Goal: Information Seeking & Learning: Learn about a topic

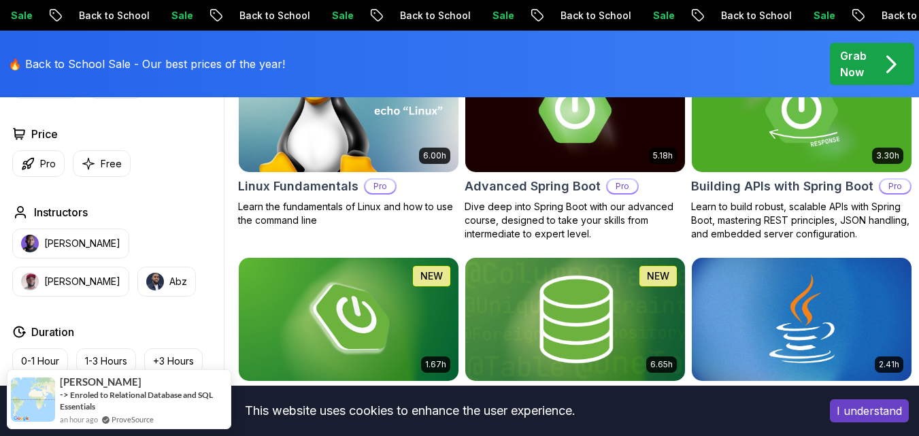
scroll to position [612, 0]
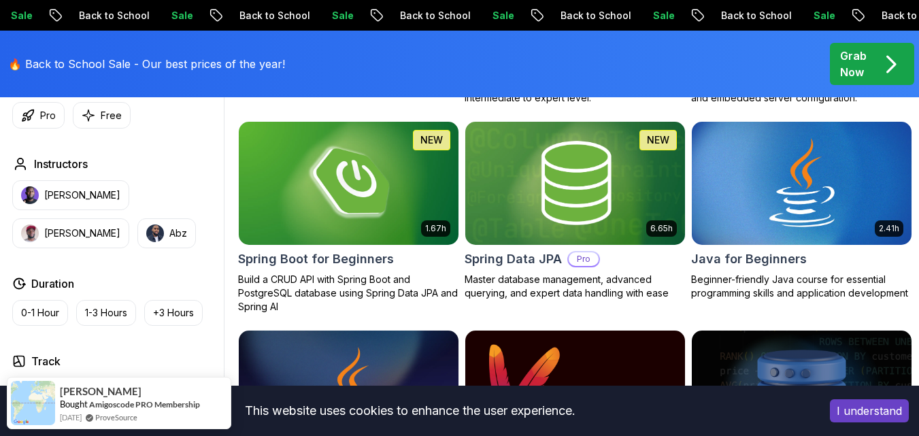
click at [344, 206] on img at bounding box center [348, 182] width 231 height 129
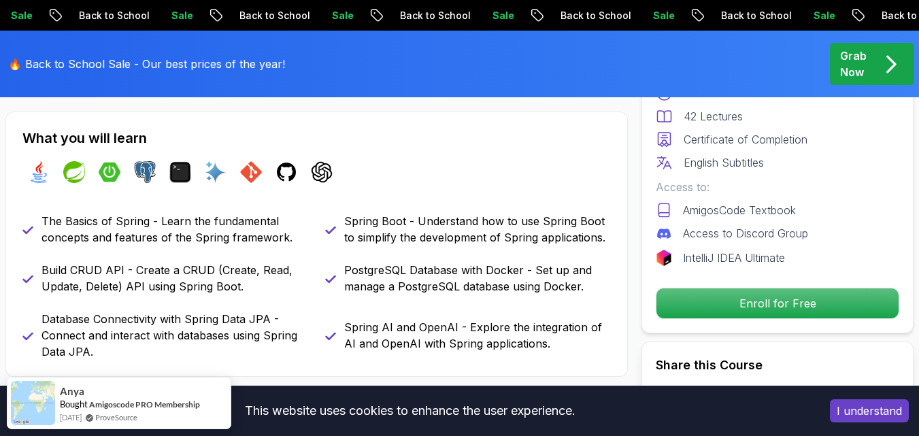
scroll to position [612, 0]
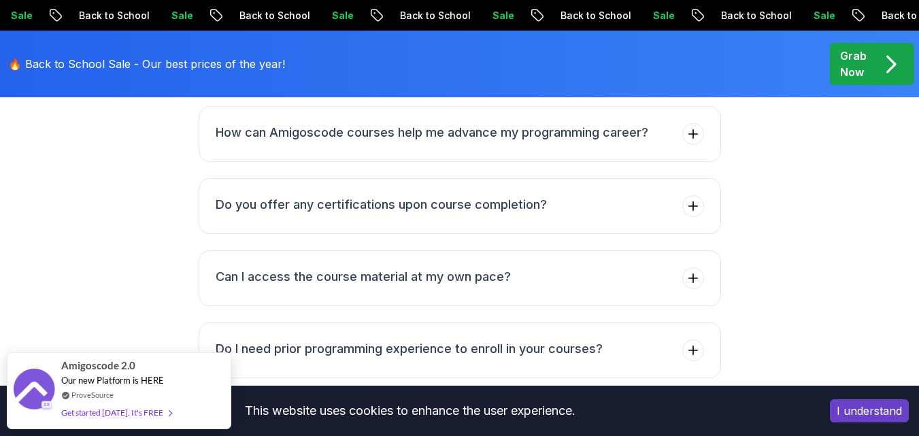
scroll to position [5780, 0]
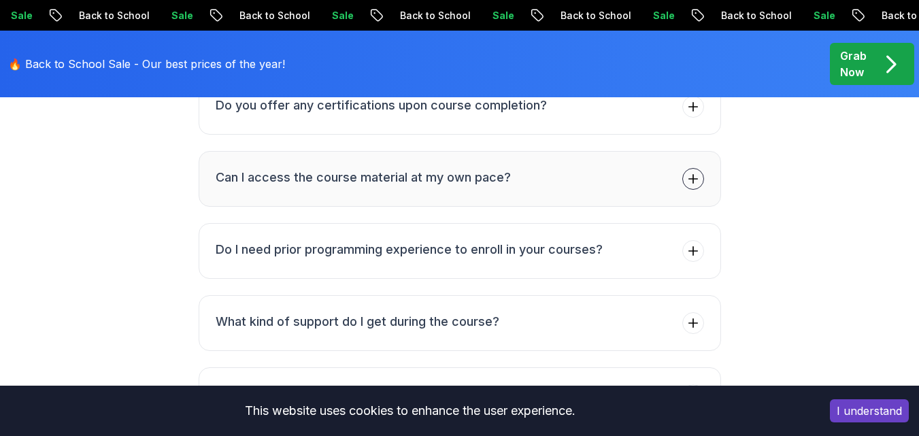
click at [695, 175] on icon at bounding box center [692, 179] width 9 height 9
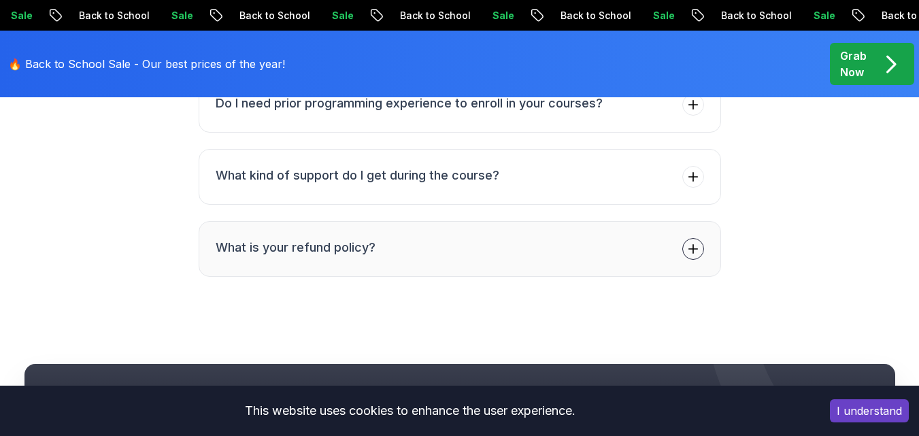
scroll to position [5930, 0]
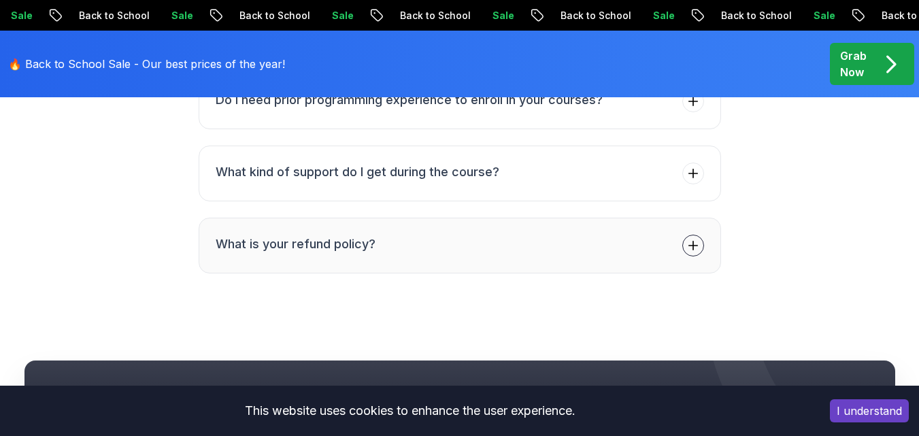
click at [699, 239] on icon at bounding box center [693, 246] width 14 height 14
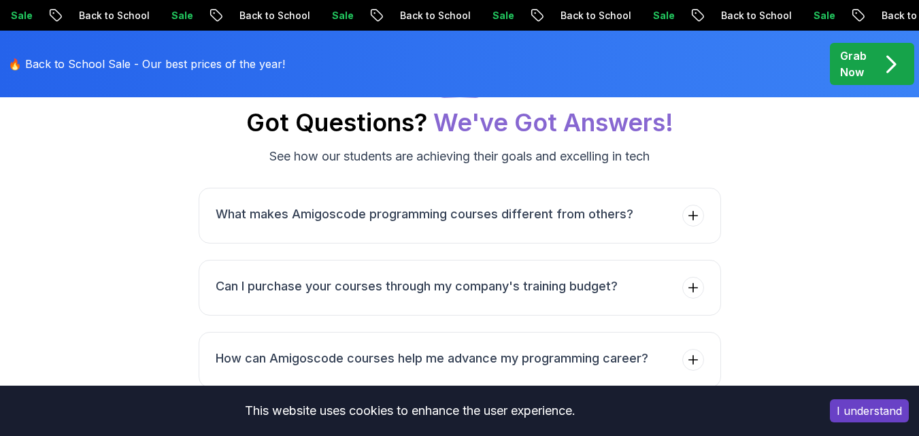
scroll to position [5377, 0]
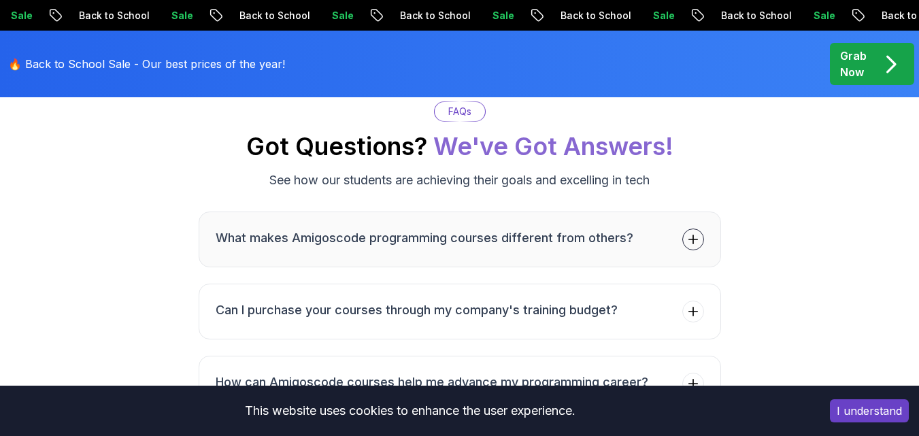
click at [696, 233] on icon at bounding box center [693, 240] width 14 height 14
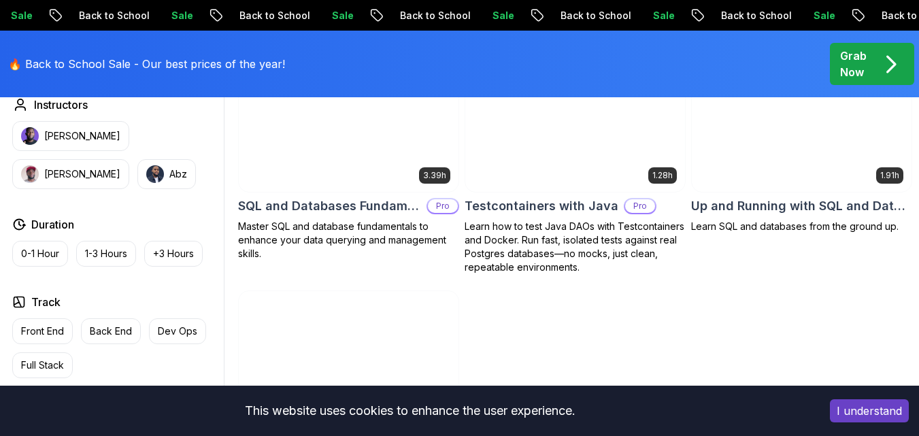
scroll to position [3337, 0]
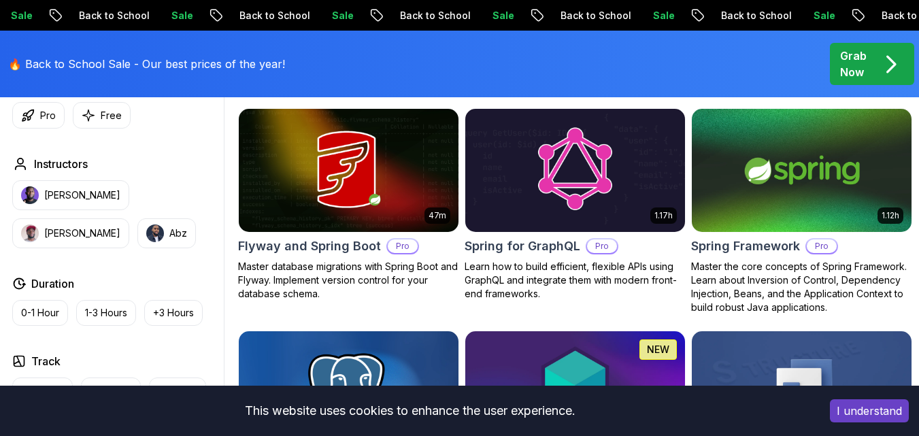
click at [605, 160] on img at bounding box center [575, 170] width 231 height 129
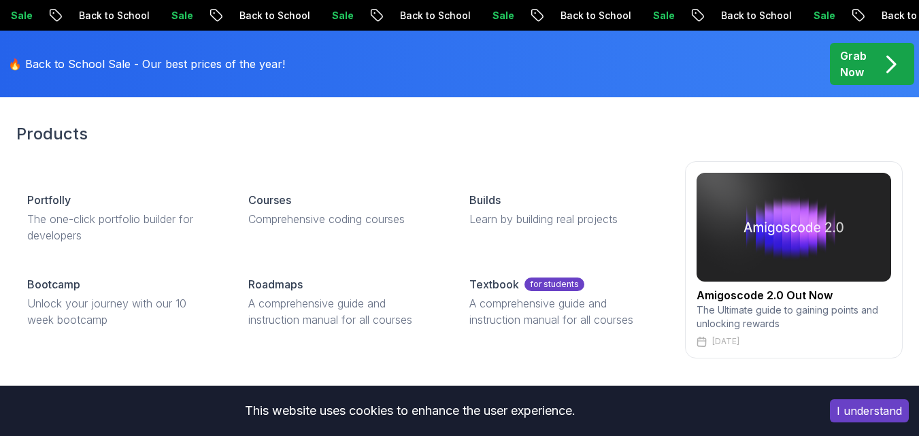
scroll to position [68, 0]
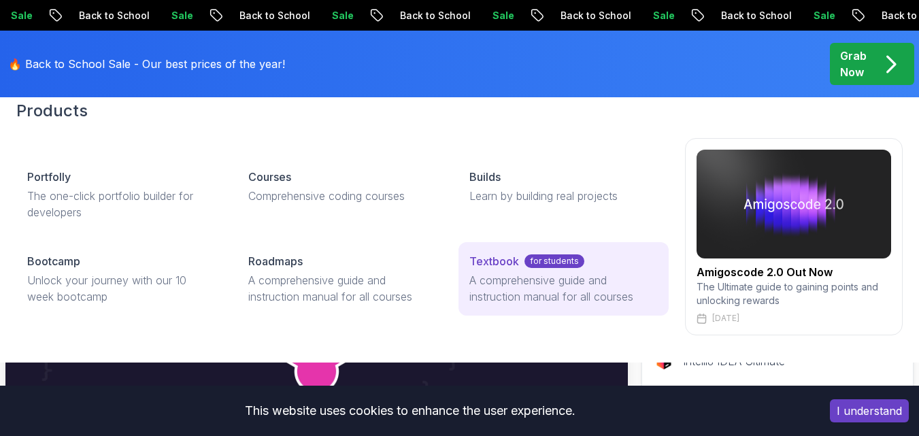
click at [504, 262] on p "Textbook" at bounding box center [494, 261] width 50 height 16
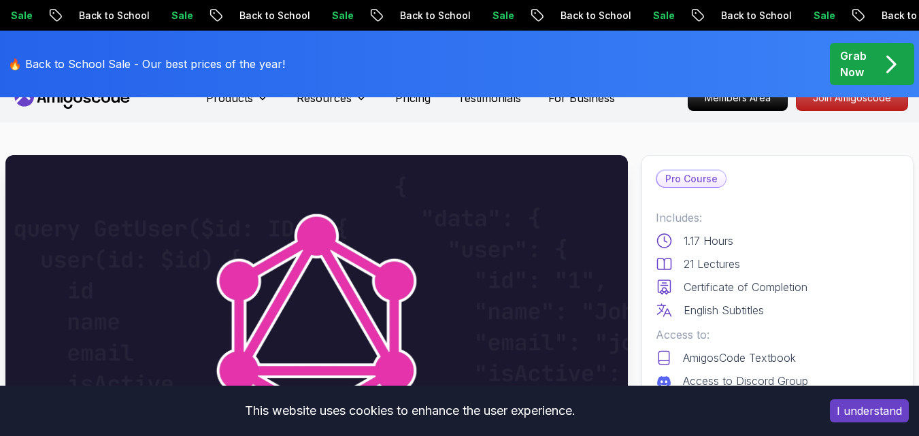
scroll to position [0, 0]
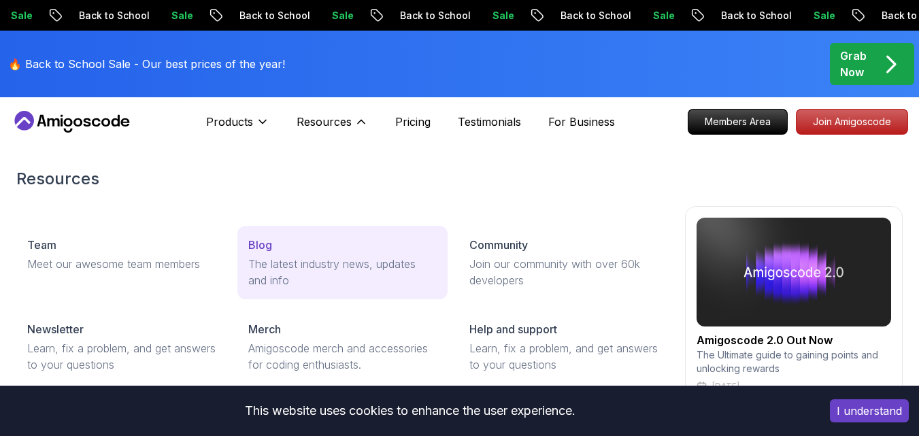
click at [262, 241] on p "Blog" at bounding box center [260, 245] width 24 height 16
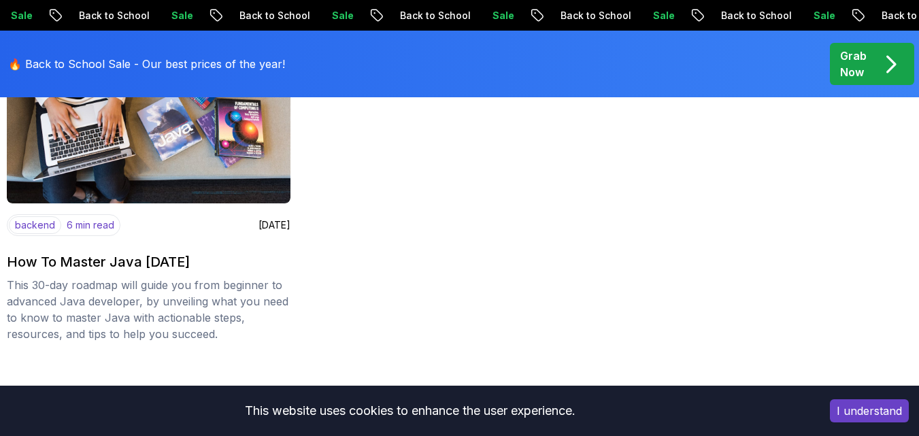
scroll to position [1836, 0]
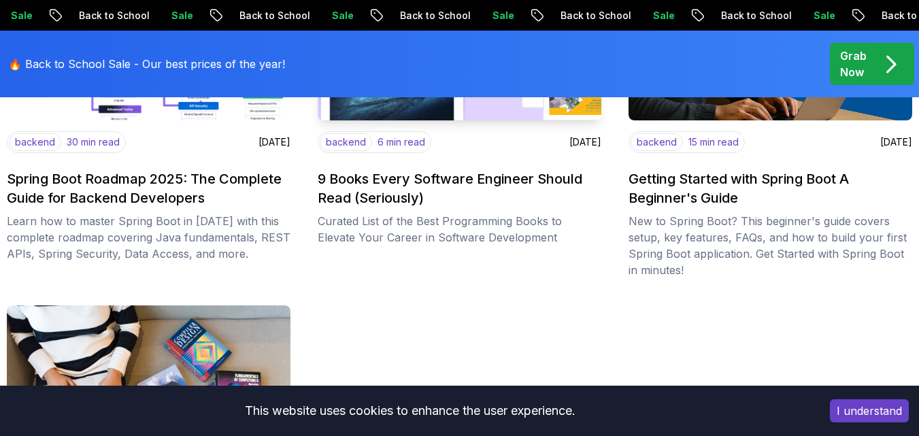
click at [447, 178] on h2 "9 Books Every Software Engineer Should Read (Seriously)" at bounding box center [460, 188] width 284 height 38
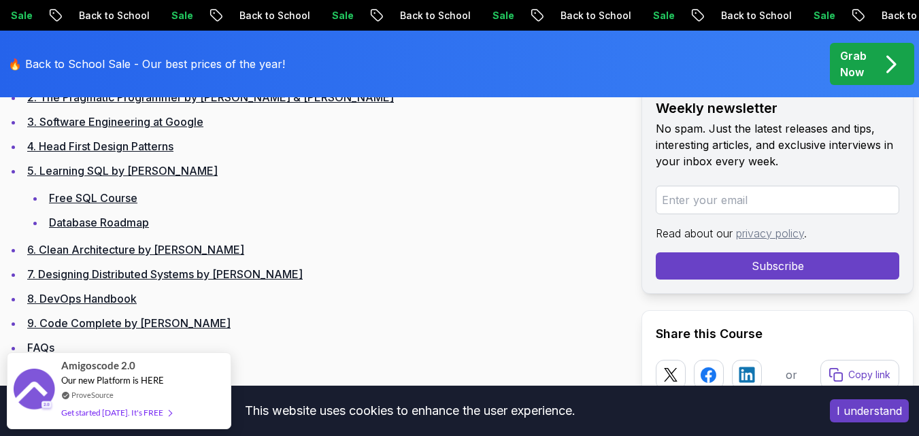
scroll to position [884, 0]
